Goal: Task Accomplishment & Management: Manage account settings

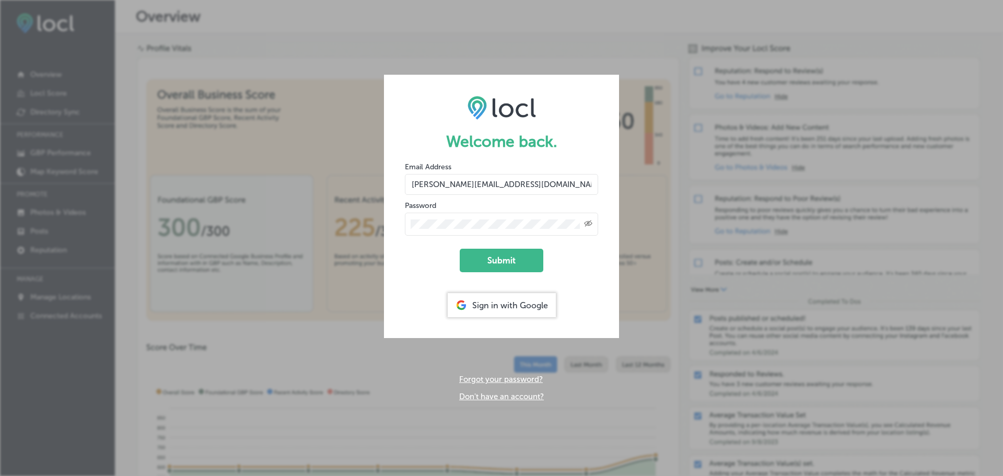
drag, startPoint x: 495, startPoint y: 180, endPoint x: 497, endPoint y: 186, distance: 6.8
click at [495, 183] on input "[PERSON_NAME][EMAIL_ADDRESS][DOMAIN_NAME]" at bounding box center [501, 184] width 193 height 21
click at [530, 192] on input "[PERSON_NAME][EMAIL_ADDRESS][DOMAIN_NAME]" at bounding box center [501, 184] width 193 height 21
click at [530, 191] on input "[PERSON_NAME][EMAIL_ADDRESS][DOMAIN_NAME]" at bounding box center [501, 184] width 193 height 21
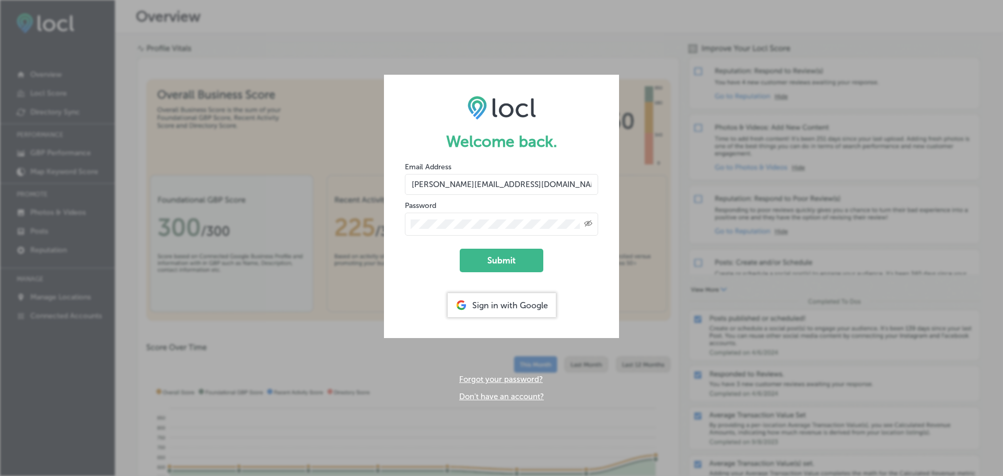
click at [529, 191] on input "[PERSON_NAME][EMAIL_ADDRESS][DOMAIN_NAME]" at bounding box center [501, 184] width 193 height 21
type input "o"
type input "[EMAIL_ADDRESS][DOMAIN_NAME]"
click at [587, 224] on icon "Created with Sketch." at bounding box center [588, 223] width 8 height 7
click at [408, 220] on div at bounding box center [501, 224] width 193 height 23
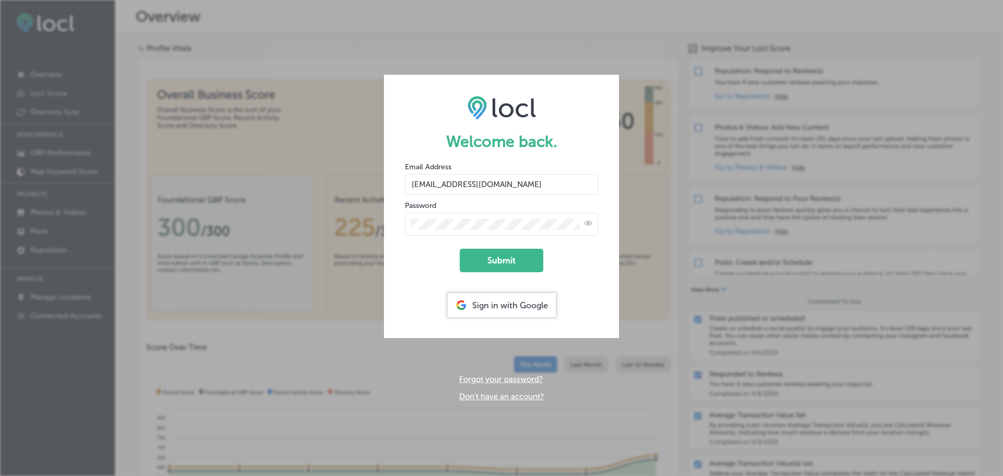
click at [460, 249] on button "Submit" at bounding box center [502, 261] width 84 height 24
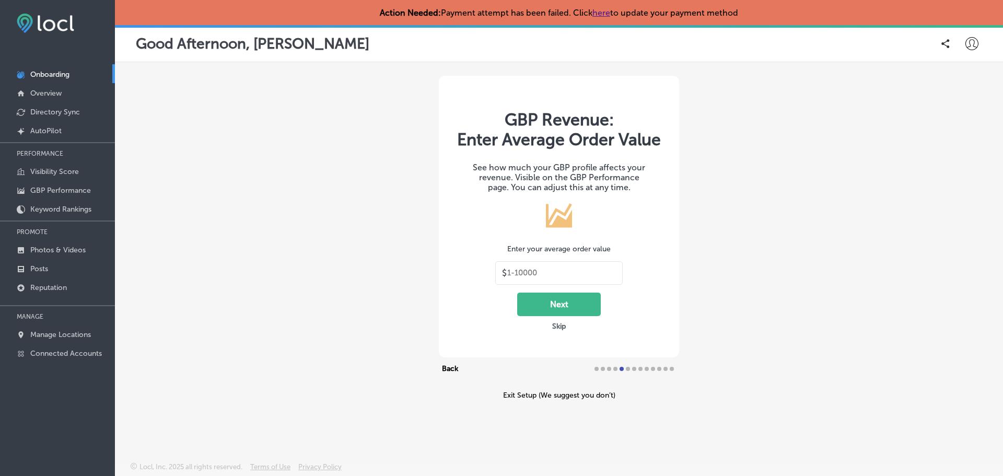
type input "30"
click at [826, 151] on div "GBP Revenue: Enter Average Order Value See how much your GBP profile affects yo…" at bounding box center [559, 238] width 888 height 350
click at [58, 90] on p "Overview" at bounding box center [45, 93] width 31 height 9
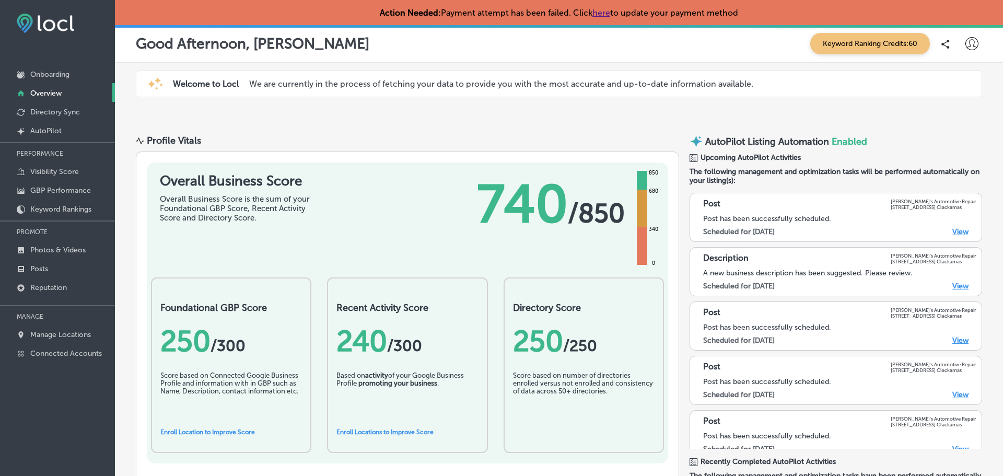
click at [487, 48] on div "Good Afternoon, [PERSON_NAME] Keyword Ranking Credits: 60" at bounding box center [559, 43] width 846 height 21
click at [67, 108] on p "Directory Sync" at bounding box center [55, 112] width 50 height 9
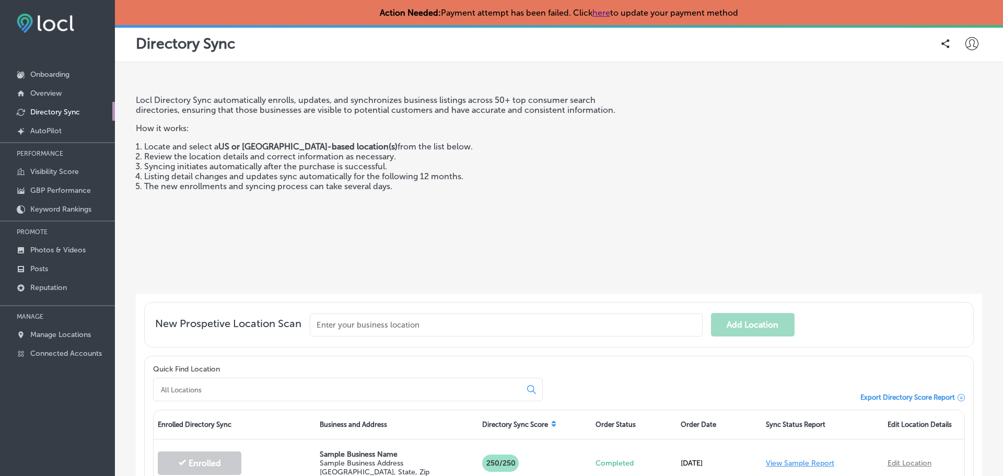
click at [447, 63] on div "Locl Directory Sync automatically enrolls, updates, and synchronizes business l…" at bounding box center [559, 311] width 888 height 498
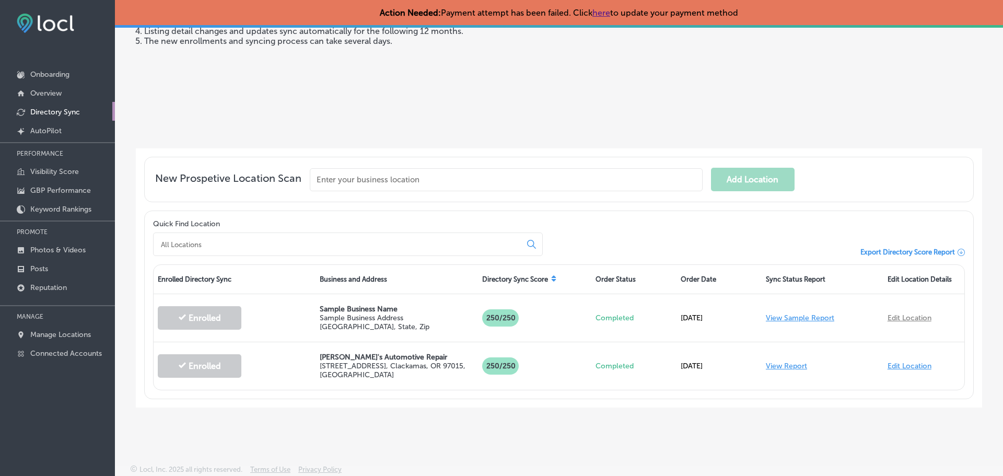
scroll to position [146, 0]
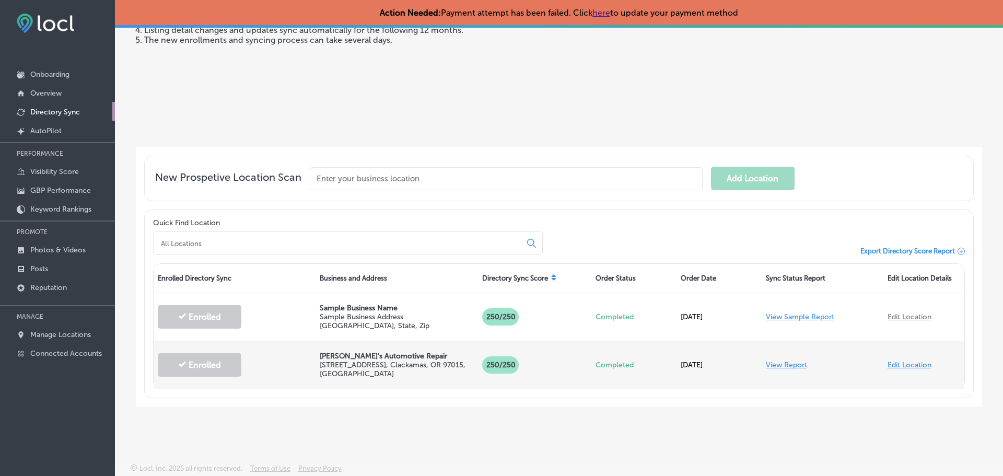
click at [782, 364] on link "View Report" at bounding box center [786, 364] width 41 height 9
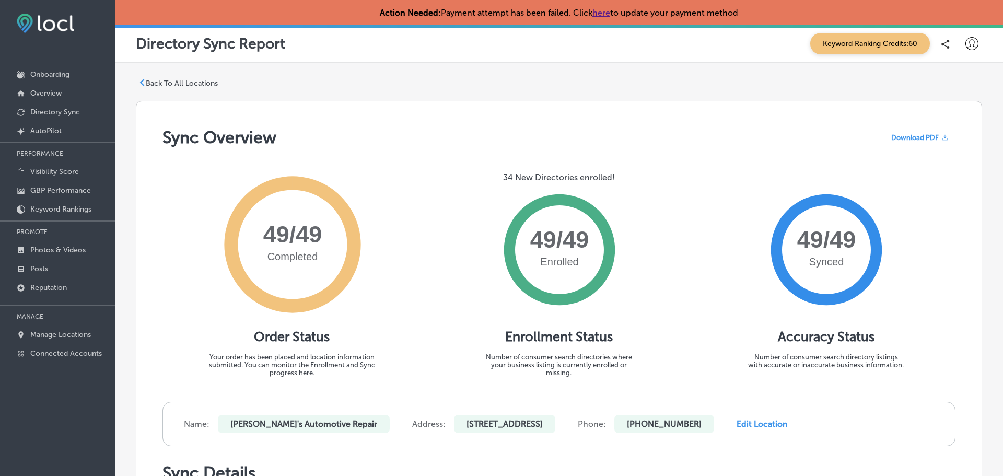
click at [155, 80] on p "Back To All Locations" at bounding box center [182, 83] width 72 height 9
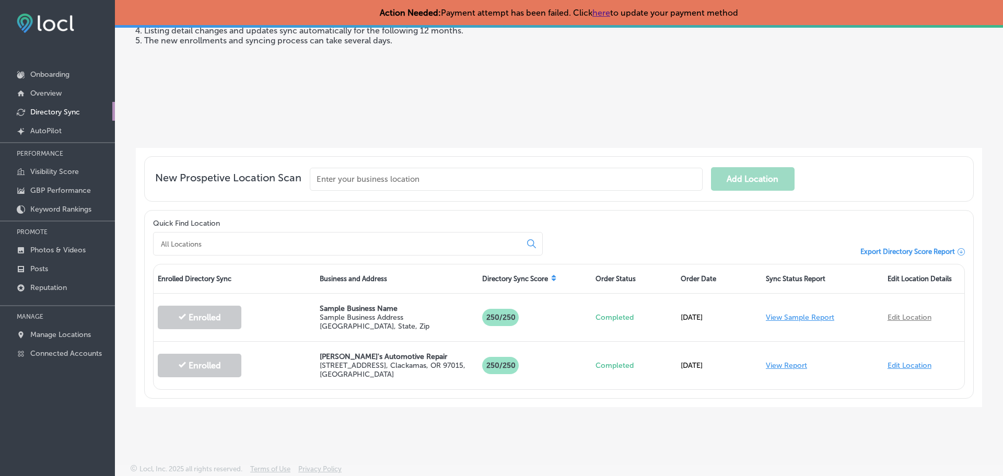
scroll to position [146, 0]
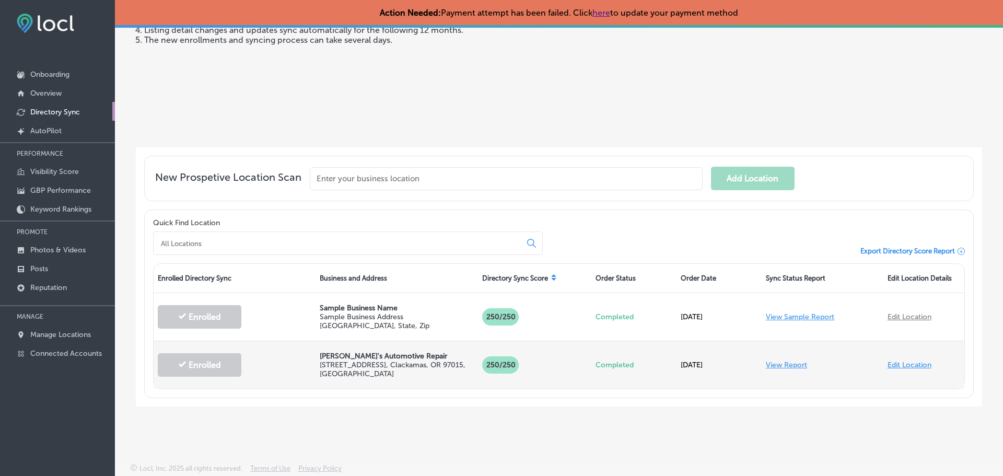
click at [910, 363] on link "Edit Location" at bounding box center [910, 364] width 44 height 9
select select "US"
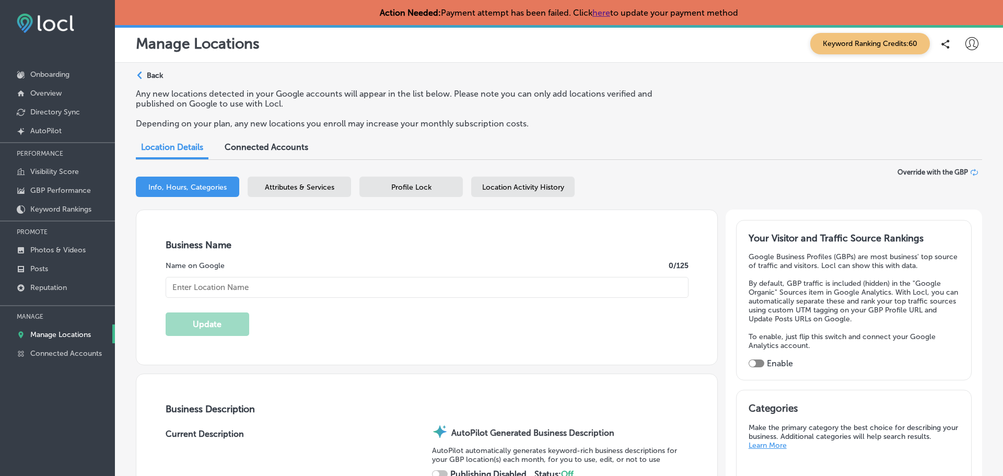
type input "[PERSON_NAME]'s Automotive Repair"
click at [568, 61] on div "Manage Locations Keyword Ranking Credits: 60" at bounding box center [559, 44] width 888 height 38
type input "[URL][DOMAIN_NAME]"
type textarea "[PERSON_NAME]’s Automotive Repair stands out with ASE-certified technicians, ad…"
type input "[STREET_ADDRESS]"
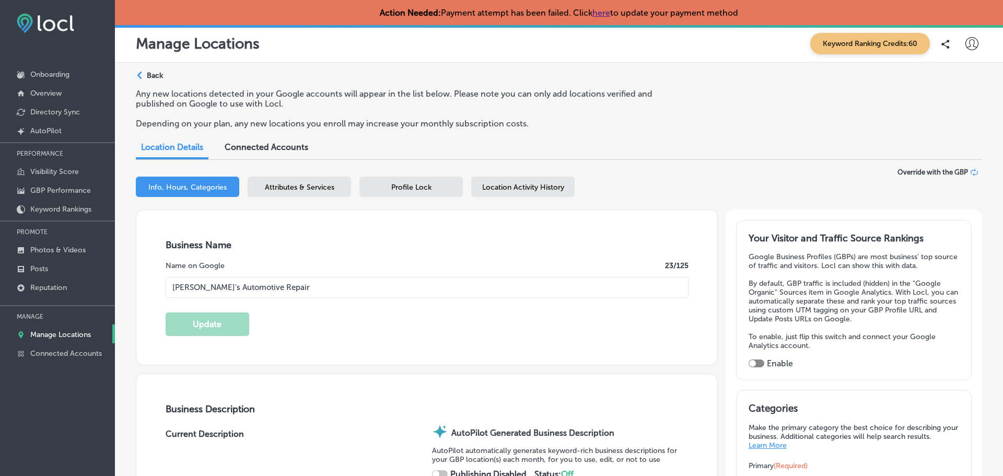
type input "Clackamas"
type input "97015"
type input "US"
checkbox input "true"
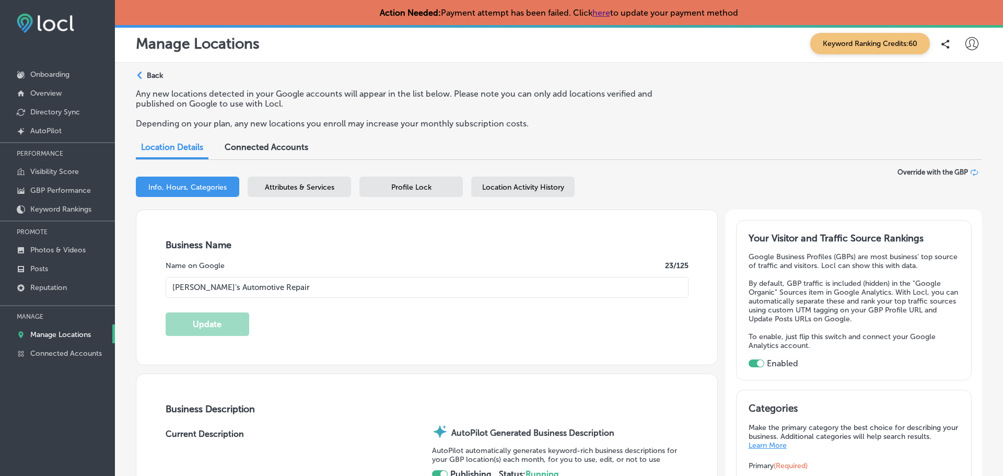
type input "30"
type textarea "[PERSON_NAME]’s Automotive Repair delivers expert care for every vehicle, backe…"
type input "[PHONE_NUMBER]"
select select "US"
click at [294, 183] on span "Attributes & Services" at bounding box center [299, 187] width 69 height 9
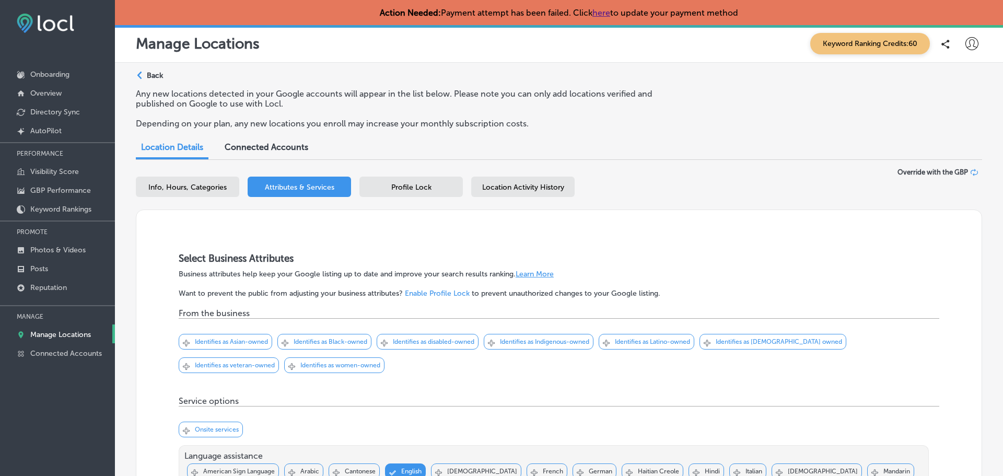
click at [595, 116] on div "Any new locations detected in your Google accounts will appear in the list belo…" at bounding box center [559, 113] width 846 height 48
click at [421, 187] on span "Profile Lock" at bounding box center [411, 187] width 40 height 9
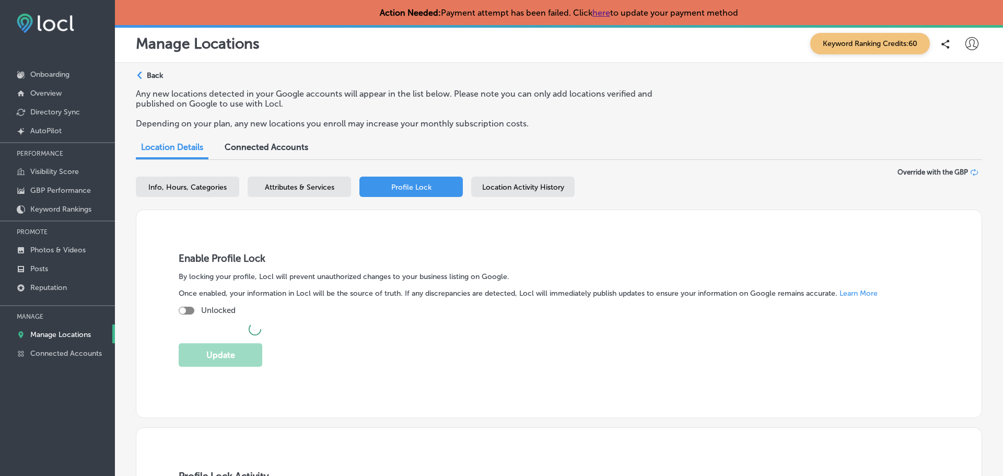
checkbox input "true"
click at [521, 185] on span "Location Activity History" at bounding box center [523, 187] width 82 height 9
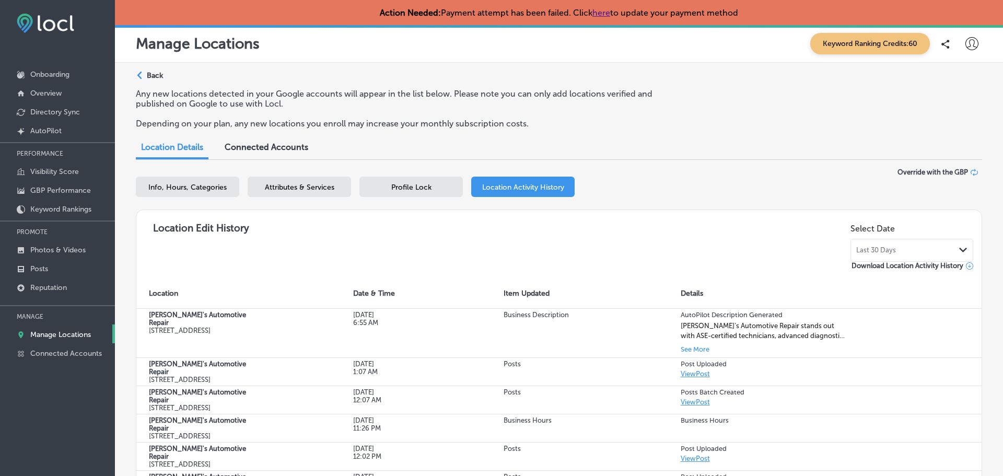
click at [470, 71] on div "Path Created with Sketch. Back Any new locations detected in your Google accoun…" at bounding box center [559, 367] width 888 height 608
click at [284, 143] on span "Connected Accounts" at bounding box center [267, 147] width 84 height 10
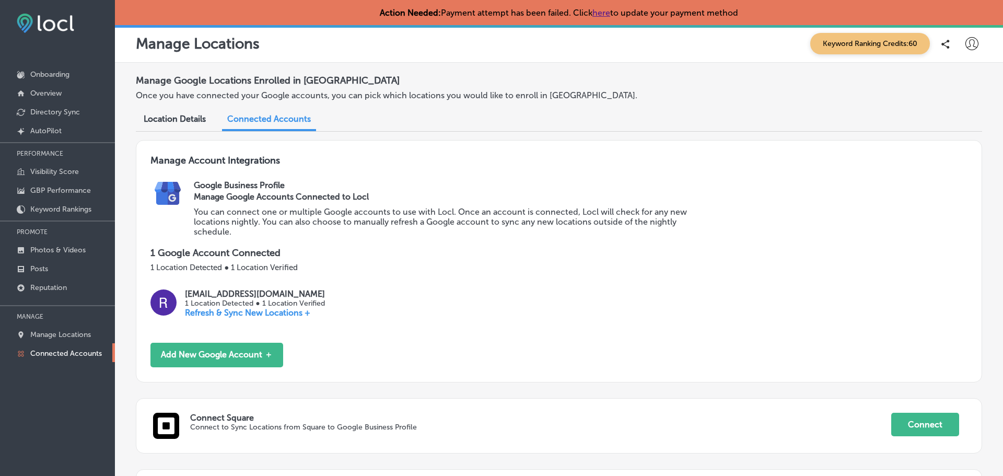
click at [471, 76] on h2 "Manage Google Locations Enrolled in [GEOGRAPHIC_DATA]" at bounding box center [559, 81] width 846 height 20
click at [65, 111] on p "Directory Sync" at bounding box center [55, 112] width 50 height 9
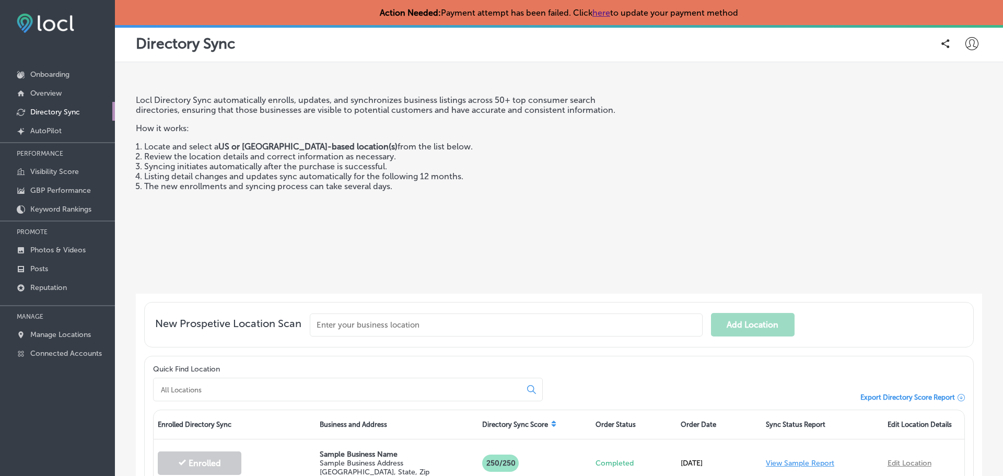
click at [422, 78] on div "Locl Directory Sync automatically enrolls, updates, and synchronizes business l…" at bounding box center [559, 182] width 846 height 224
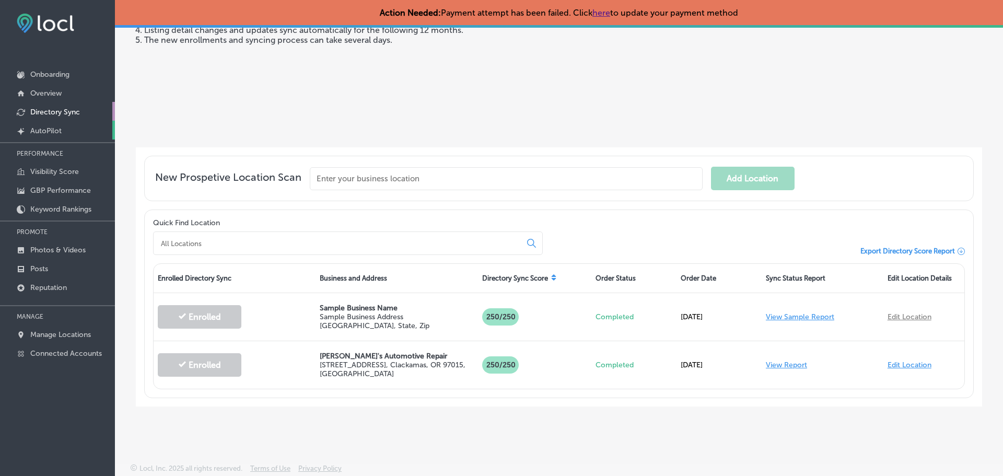
click at [44, 128] on p "AutoPilot" at bounding box center [45, 130] width 31 height 9
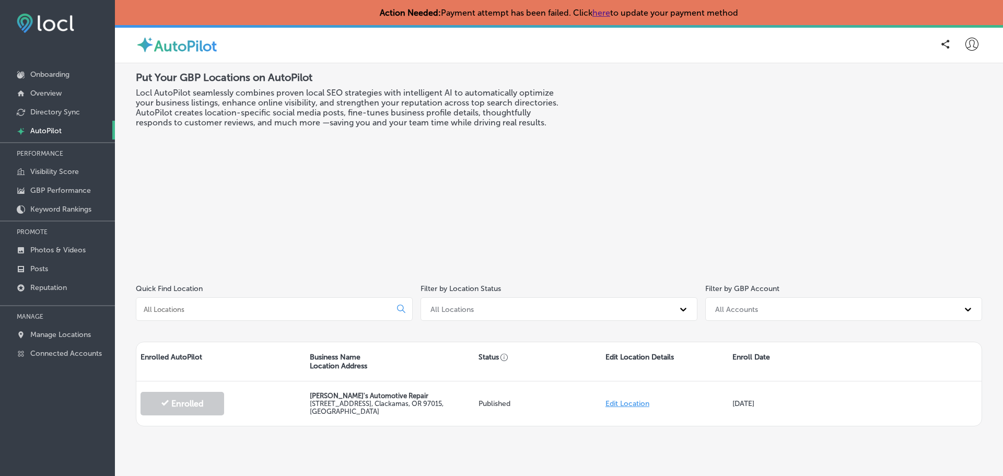
click at [369, 65] on div "Put Your GBP Locations on AutoPilot Locl AutoPilot seamlessly combines proven l…" at bounding box center [559, 248] width 888 height 371
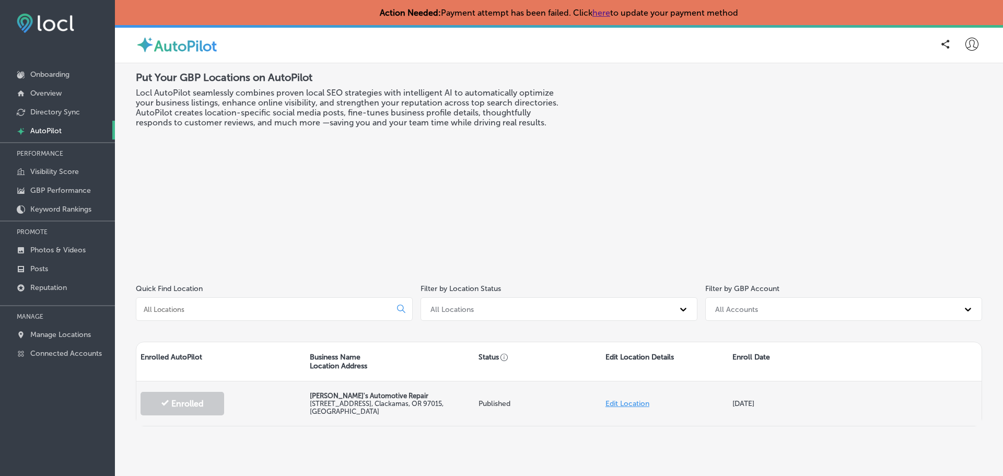
click at [625, 402] on link "Edit Location" at bounding box center [628, 403] width 44 height 9
select select "US"
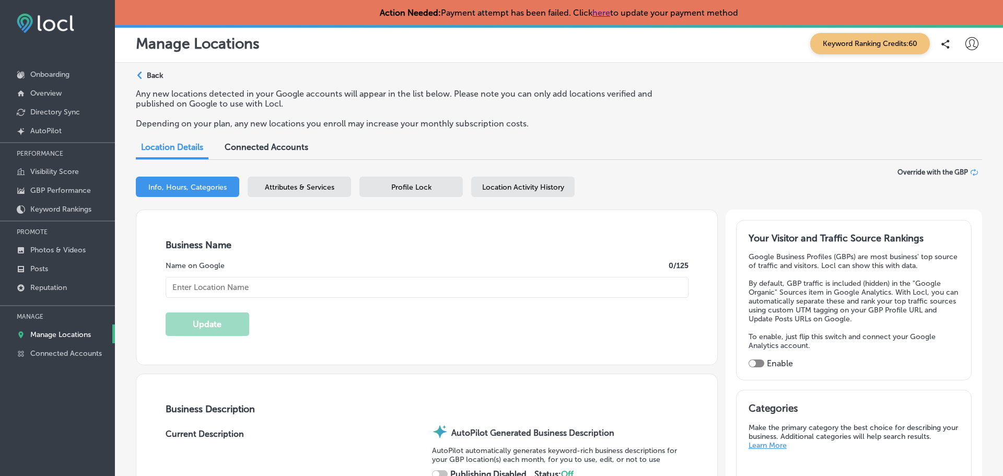
type input "[PERSON_NAME]'s Automotive Repair"
type textarea "[PERSON_NAME]’s Automotive Repair stands out with ASE-certified technicians, ad…"
type input "[STREET_ADDRESS]"
type input "Clackamas"
type input "97015"
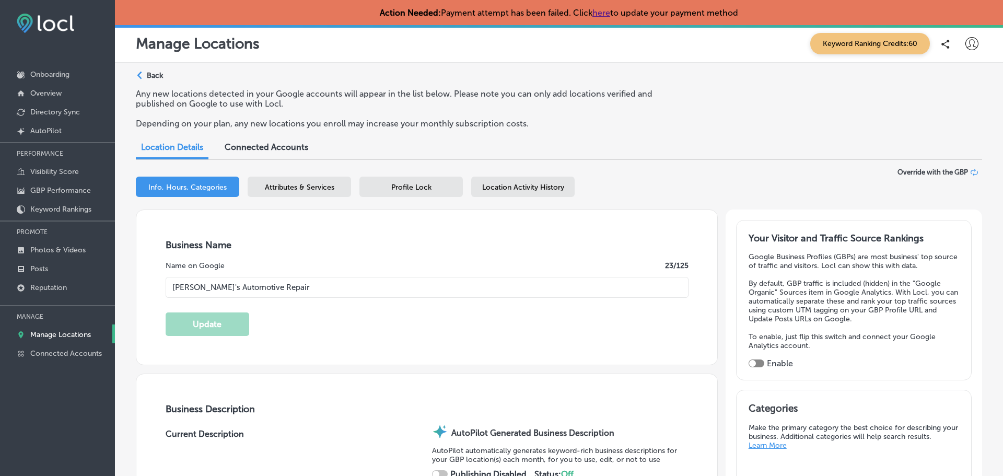
type input "US"
type input "[URL][DOMAIN_NAME]"
checkbox input "true"
type textarea "[PERSON_NAME]’s Automotive Repair delivers expert care for every vehicle, backe…"
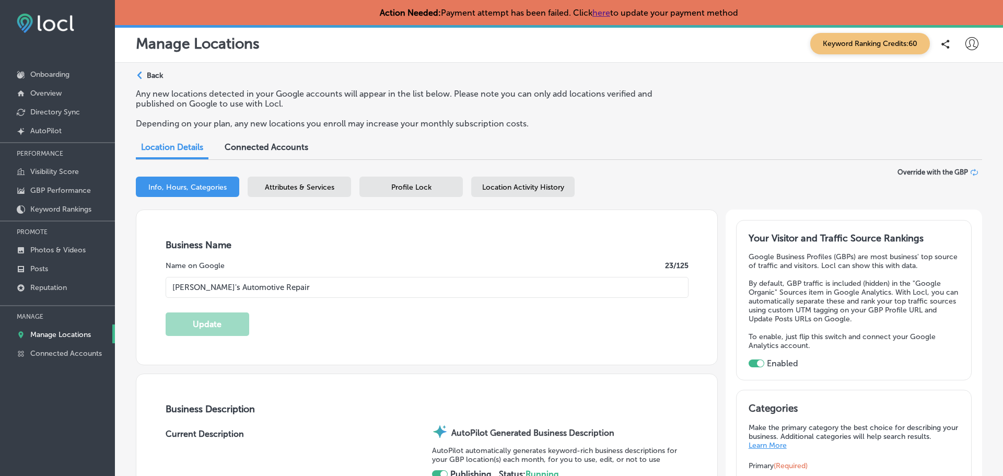
type input "[PHONE_NUMBER]"
select select "US"
type input "30"
click at [72, 167] on p "Visibility Score" at bounding box center [54, 171] width 49 height 9
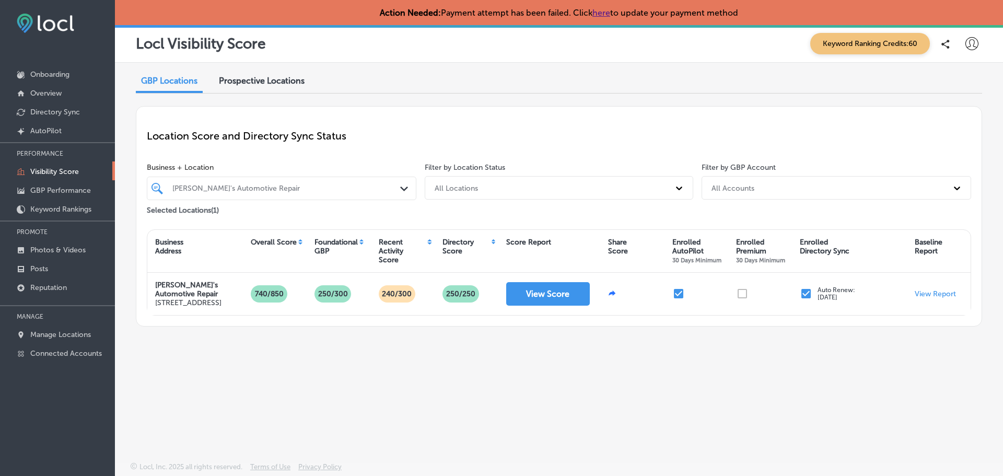
click at [535, 63] on div "GBP Locations Prospective Locations Location Score and Directory Sync Status Bu…" at bounding box center [559, 238] width 888 height 350
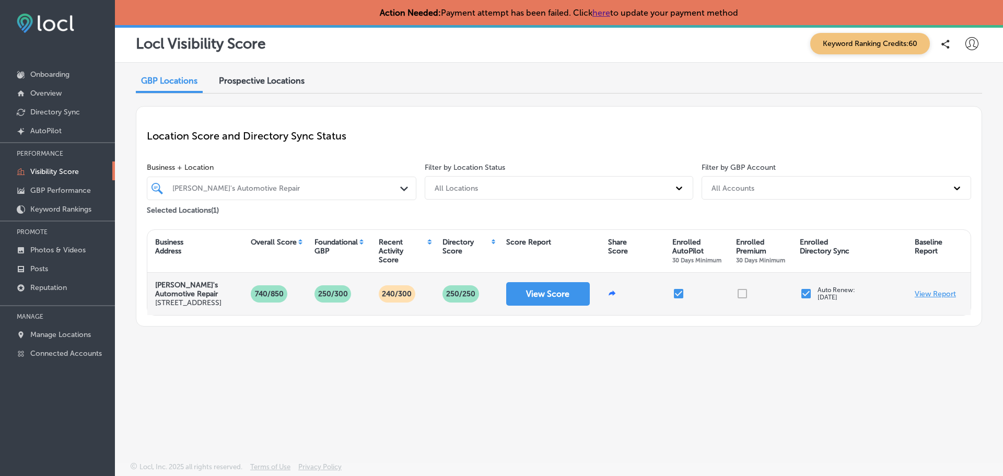
click at [928, 298] on p "View Report" at bounding box center [935, 293] width 41 height 9
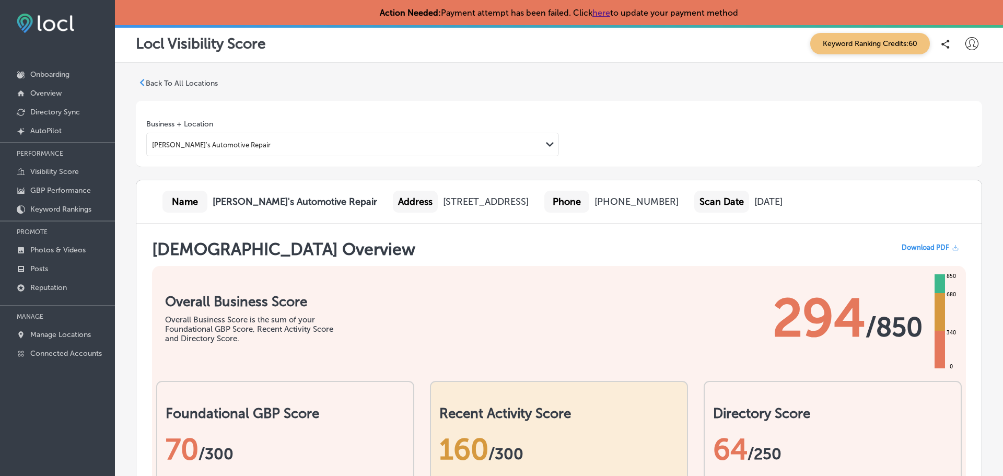
click at [932, 245] on span "Download PDF" at bounding box center [926, 247] width 48 height 8
click at [46, 189] on p "GBP Performance" at bounding box center [60, 190] width 61 height 9
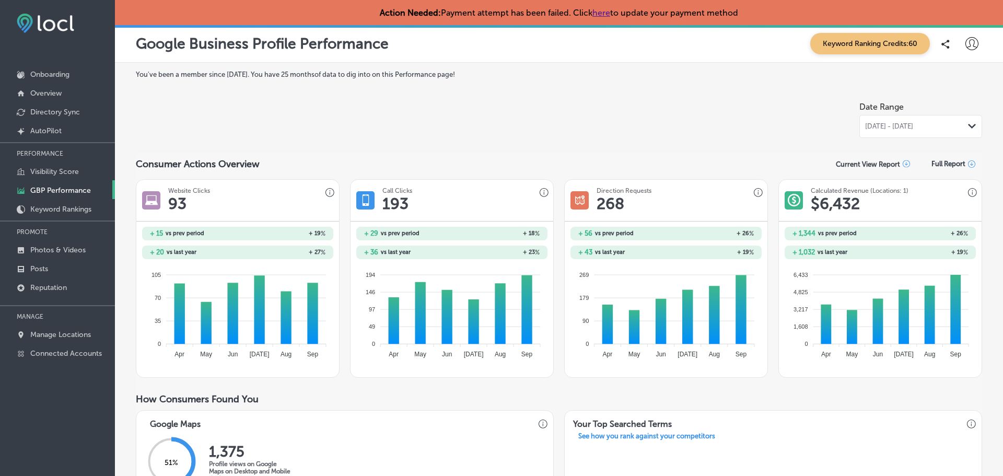
click at [563, 58] on div "Google Business Profile Performance Keyword Ranking Credits: 60" at bounding box center [559, 44] width 888 height 38
click at [63, 211] on p "Keyword Rankings" at bounding box center [60, 209] width 61 height 9
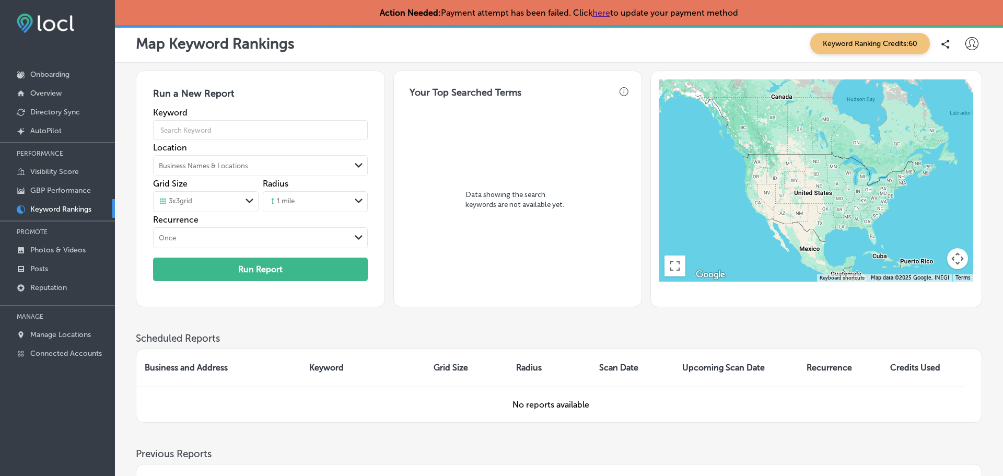
click at [519, 49] on div "Map Keyword Rankings Keyword Ranking Credits: 60" at bounding box center [559, 43] width 846 height 21
click at [50, 249] on p "Photos & Videos" at bounding box center [57, 250] width 55 height 9
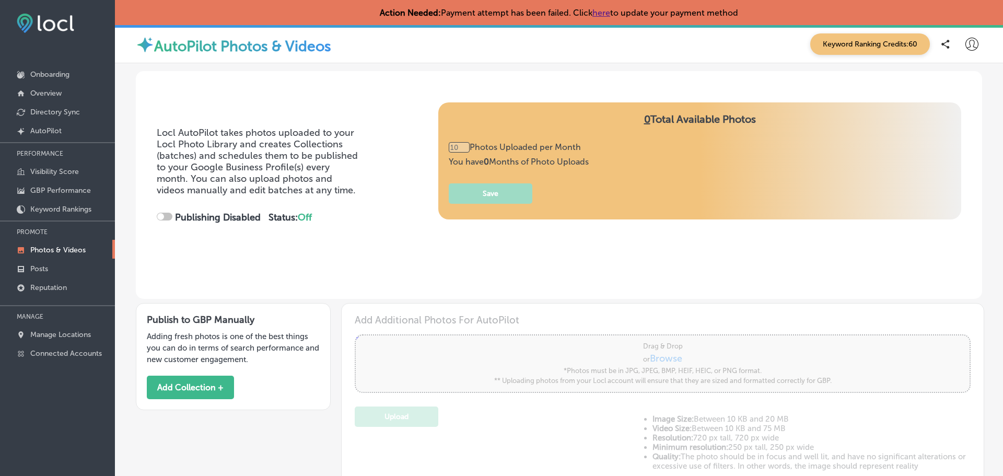
type input "0"
checkbox input "true"
type input "5"
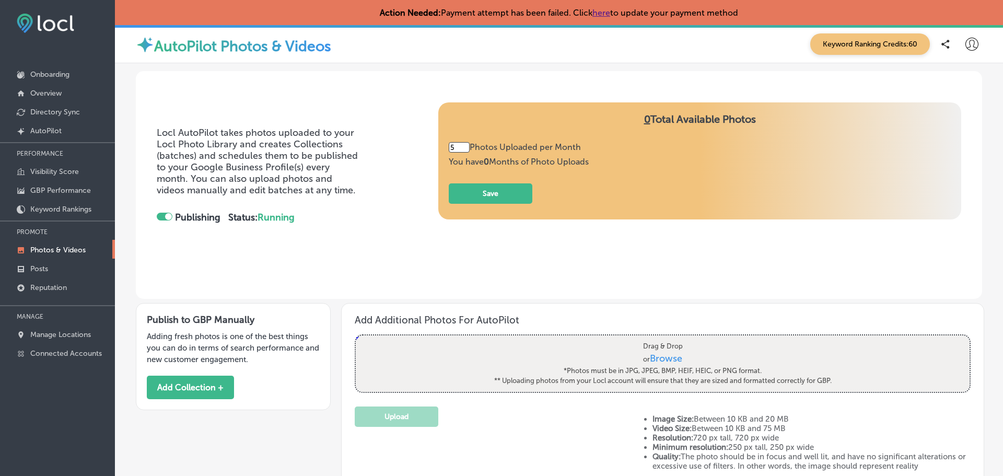
click at [470, 57] on div "AutoPilot Photos & Videos Keyword Ranking Credits: 60" at bounding box center [559, 44] width 888 height 38
click at [40, 270] on p "Posts" at bounding box center [39, 268] width 18 height 9
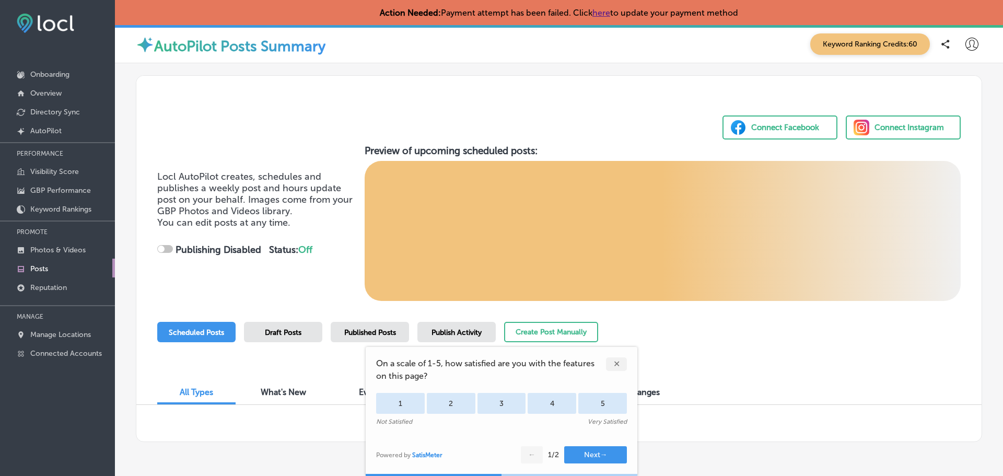
checkbox input "true"
click at [616, 362] on div "✕" at bounding box center [616, 364] width 21 height 14
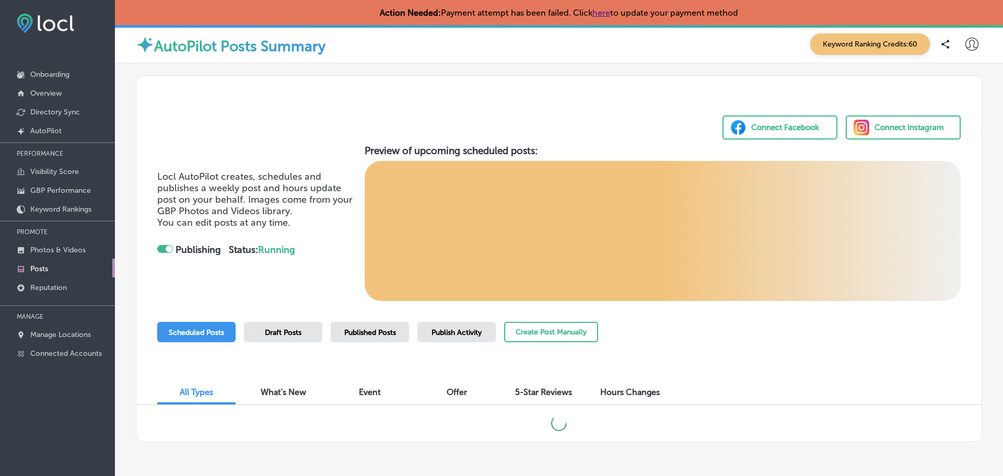
click at [481, 57] on div "AutoPilot Posts Summary Keyword Ranking Credits: 60" at bounding box center [559, 44] width 888 height 38
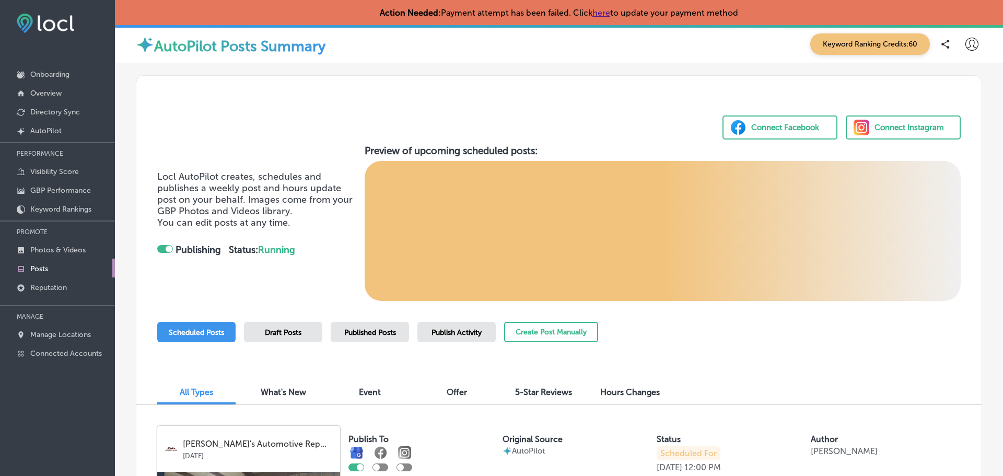
click at [472, 82] on div "Connect Facebook Connect Instagram" at bounding box center [558, 108] width 845 height 64
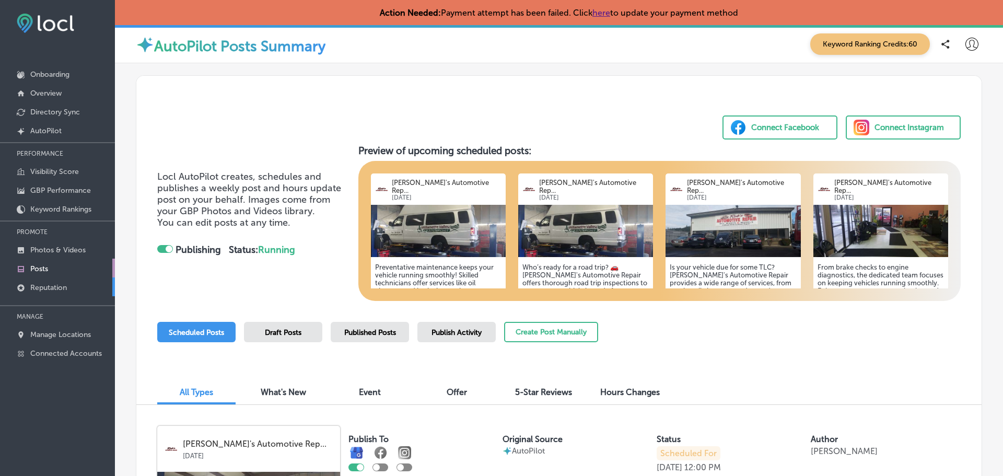
click at [47, 285] on p "Reputation" at bounding box center [48, 287] width 37 height 9
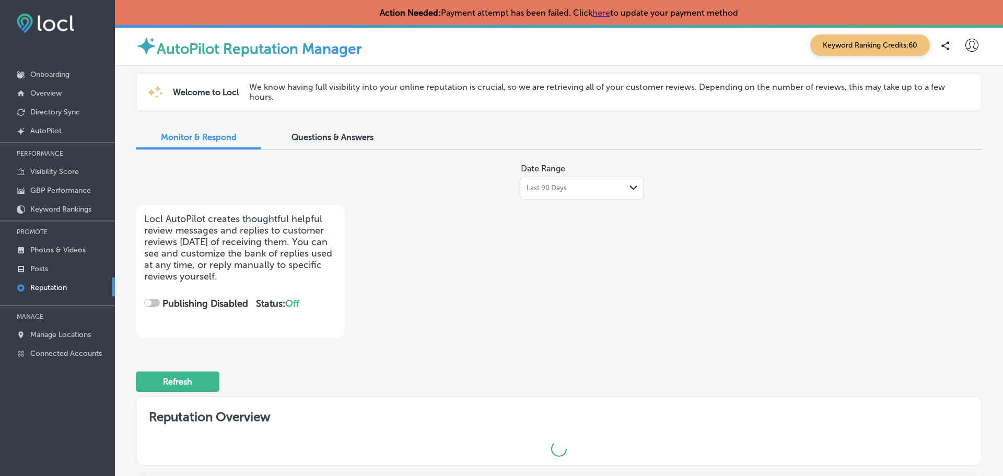
checkbox input "true"
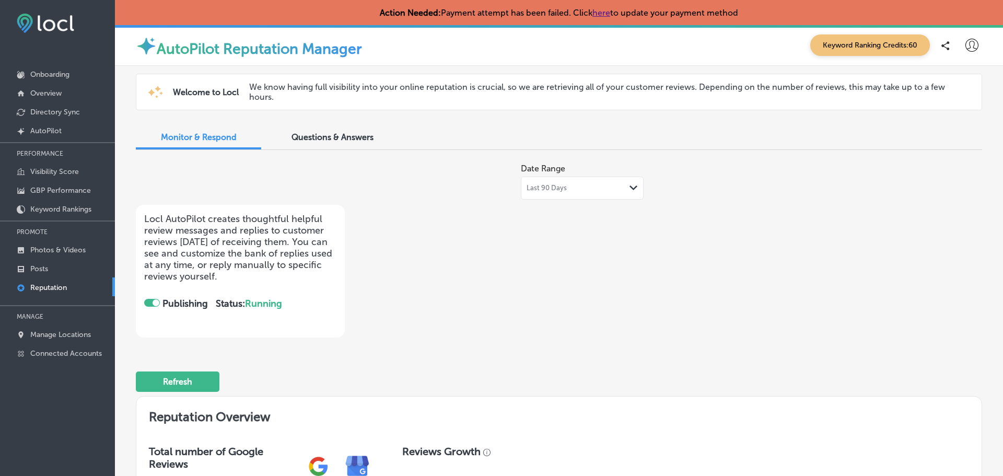
click at [465, 54] on div "AutoPilot Reputation Manager Keyword Ranking Credits: 60" at bounding box center [559, 45] width 846 height 25
click at [75, 334] on p "Manage Locations" at bounding box center [60, 334] width 61 height 9
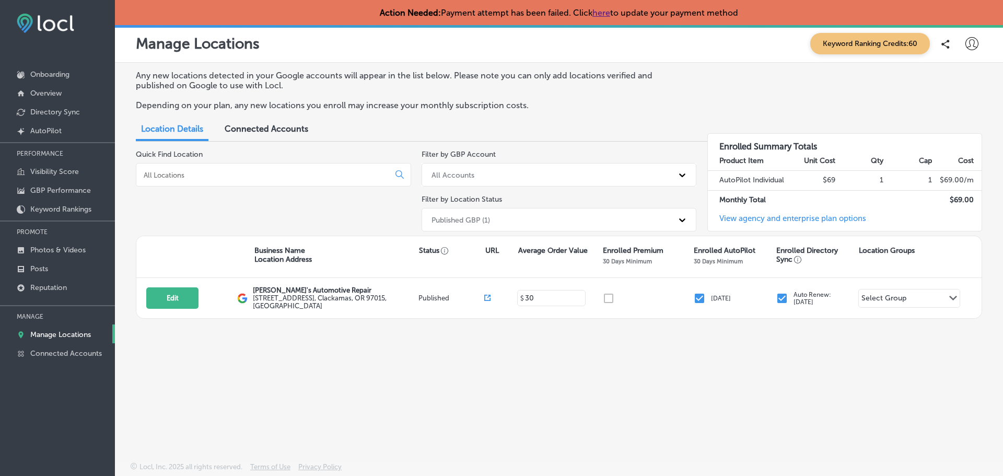
click at [455, 53] on div "Manage Locations Keyword Ranking Credits: 60" at bounding box center [559, 43] width 846 height 21
click at [438, 56] on div "Manage Locations Keyword Ranking Credits: 60" at bounding box center [559, 44] width 888 height 38
click at [50, 356] on p "Connected Accounts" at bounding box center [66, 353] width 72 height 9
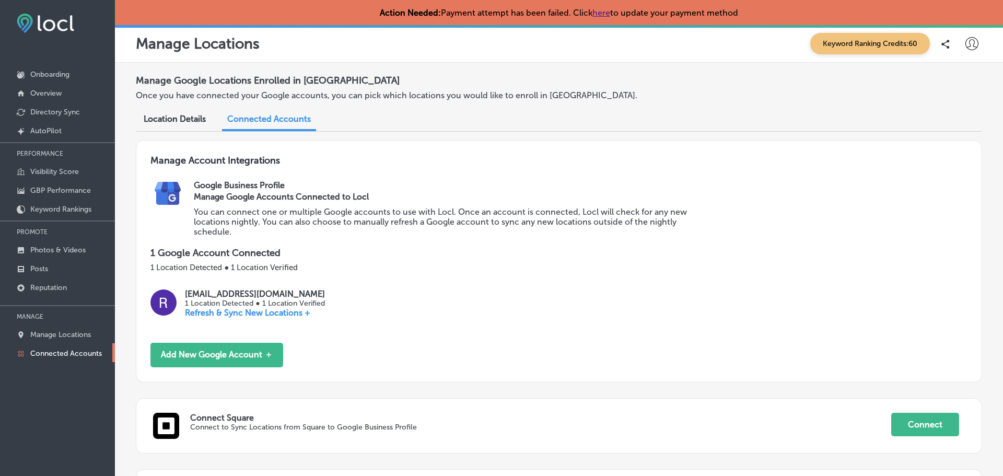
click at [458, 55] on div "Manage Locations Keyword Ranking Credits: 60" at bounding box center [559, 44] width 888 height 38
click at [36, 268] on p "Posts" at bounding box center [39, 268] width 18 height 9
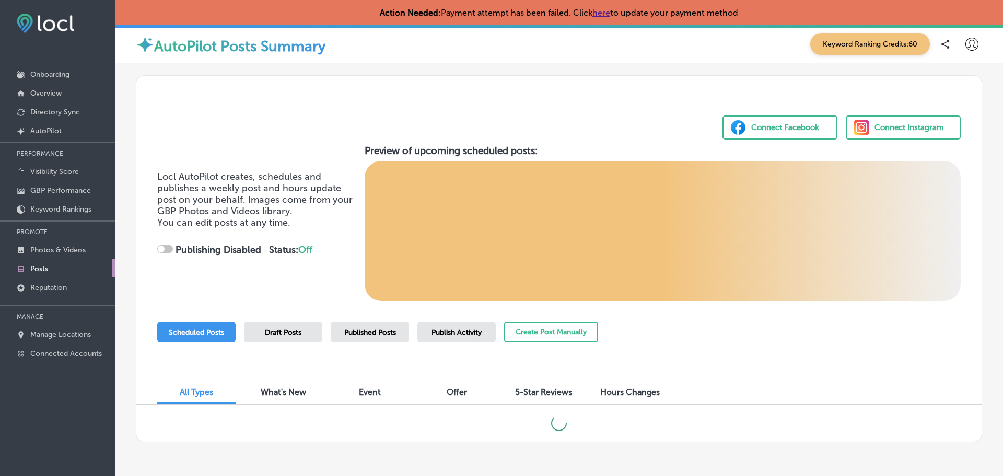
checkbox input "true"
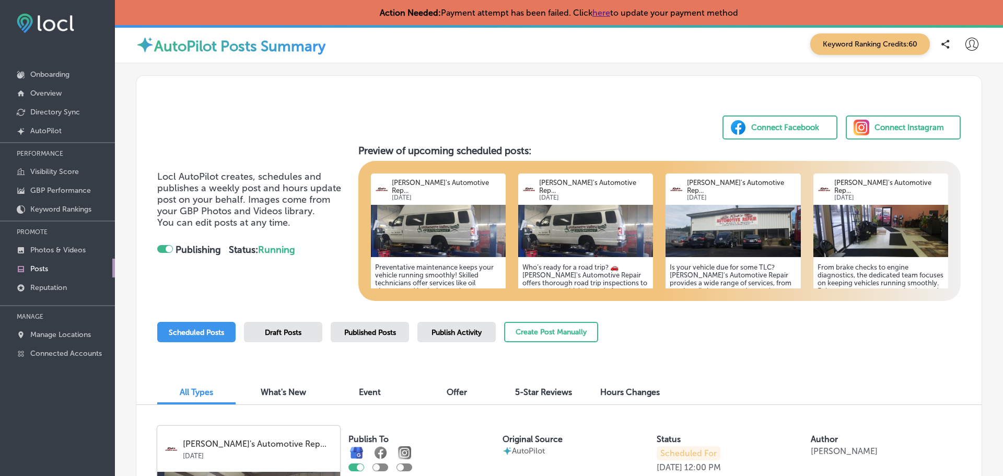
click at [293, 333] on span "Draft Posts" at bounding box center [283, 332] width 37 height 9
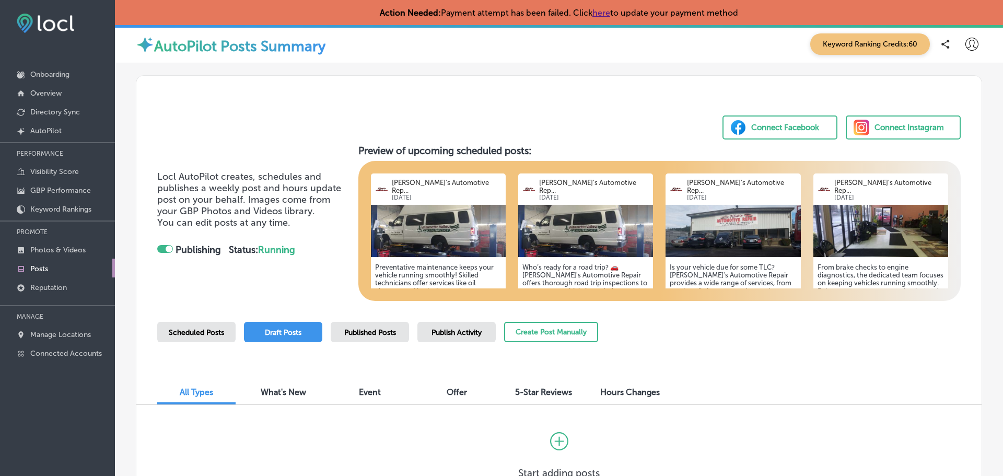
click at [390, 329] on span "Published Posts" at bounding box center [370, 332] width 52 height 9
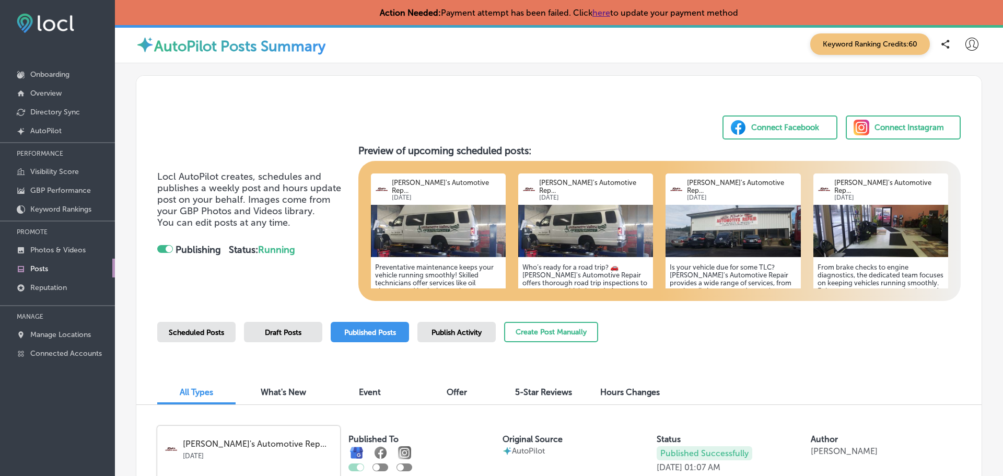
click at [467, 333] on span "Publish Activity" at bounding box center [457, 332] width 50 height 9
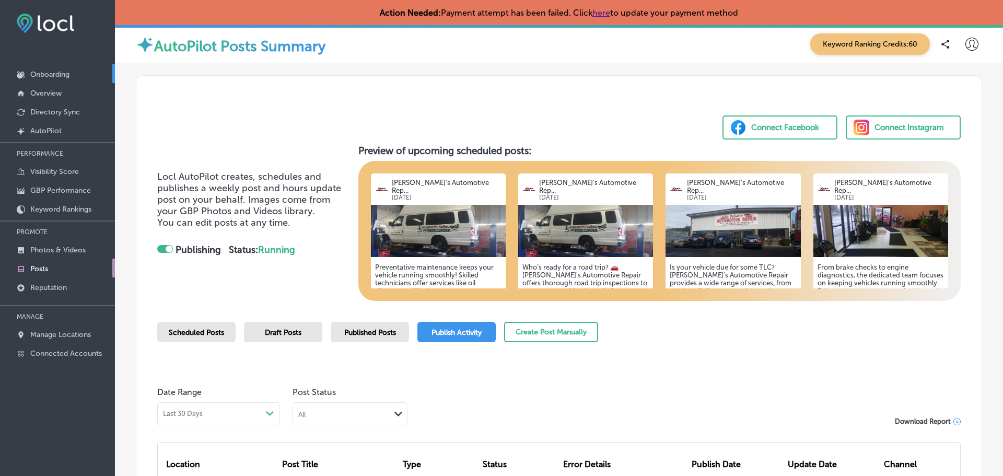
click at [52, 76] on p "Onboarding" at bounding box center [49, 74] width 39 height 9
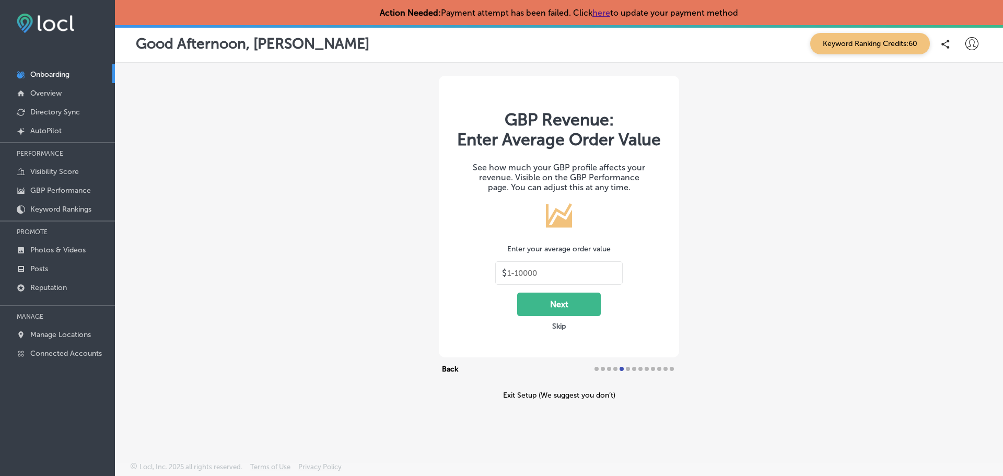
type input "30"
click at [48, 90] on p "Overview" at bounding box center [45, 93] width 31 height 9
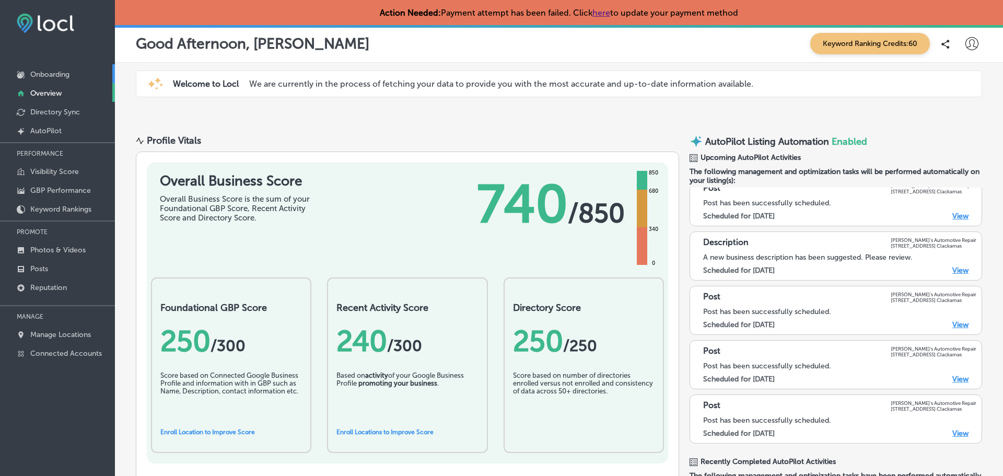
click at [56, 77] on p "Onboarding" at bounding box center [49, 74] width 39 height 9
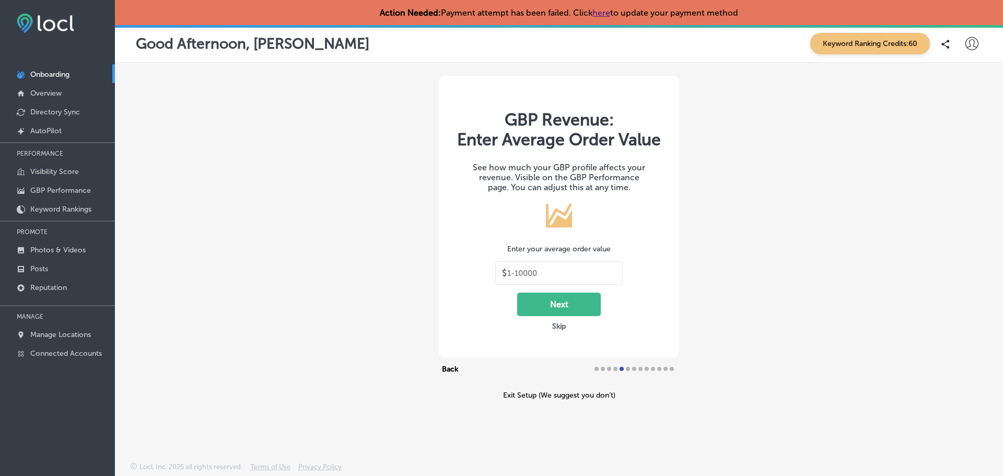
type input "30"
click at [847, 131] on div "GBP Revenue: Enter Average Order Value See how much your GBP profile affects yo…" at bounding box center [559, 238] width 888 height 350
click at [976, 44] on icon at bounding box center [971, 43] width 13 height 13
click at [953, 82] on p "My Account" at bounding box center [957, 81] width 47 height 13
select select "US"
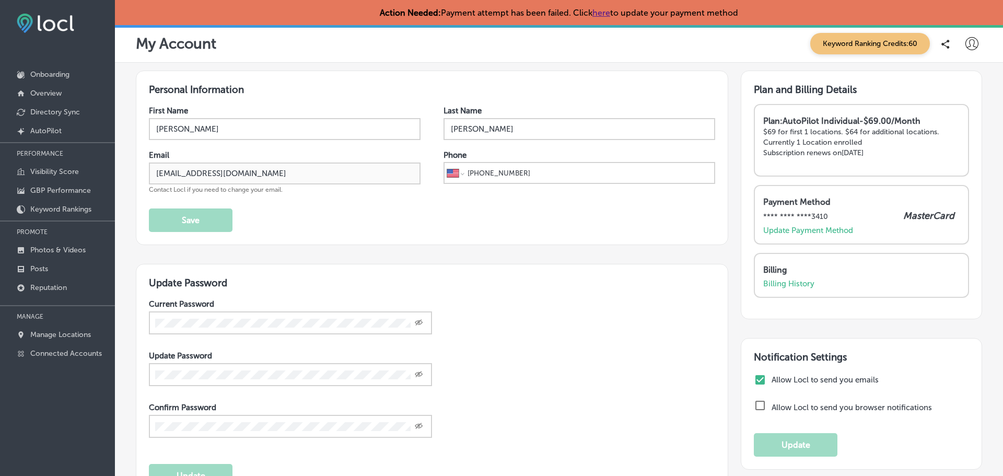
click at [531, 51] on div "My Account Keyword Ranking Credits: 60" at bounding box center [559, 43] width 846 height 21
click at [968, 47] on icon at bounding box center [971, 43] width 13 height 13
click at [950, 108] on p "My Teams" at bounding box center [953, 108] width 38 height 13
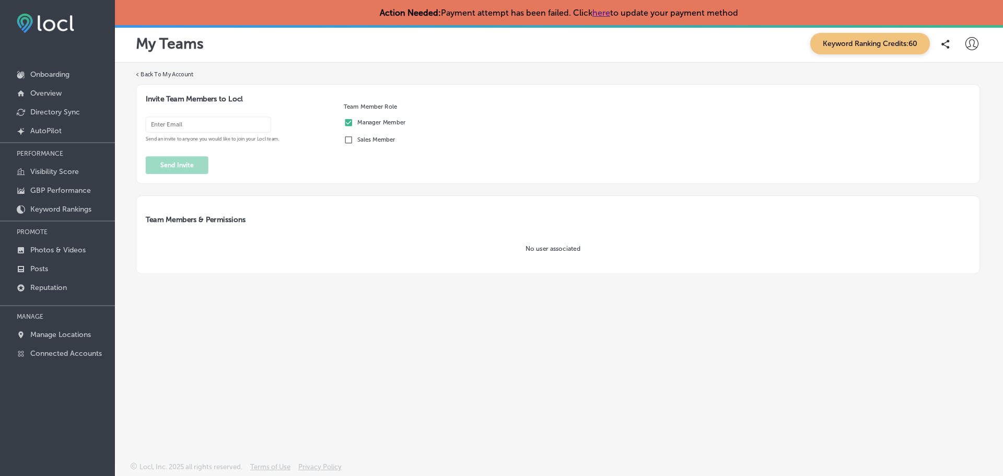
click at [407, 57] on div "My Teams Keyword Ranking Credits: 60" at bounding box center [559, 44] width 888 height 38
click at [340, 49] on div "My Teams Keyword Ranking Credits: 60" at bounding box center [559, 43] width 846 height 21
click at [49, 70] on p "Onboarding" at bounding box center [49, 74] width 39 height 9
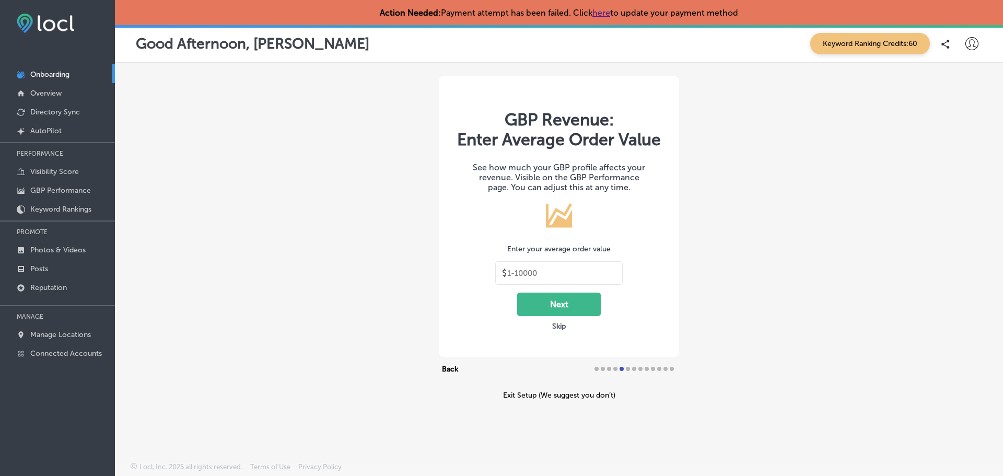
type input "30"
